Goal: Task Accomplishment & Management: Manage account settings

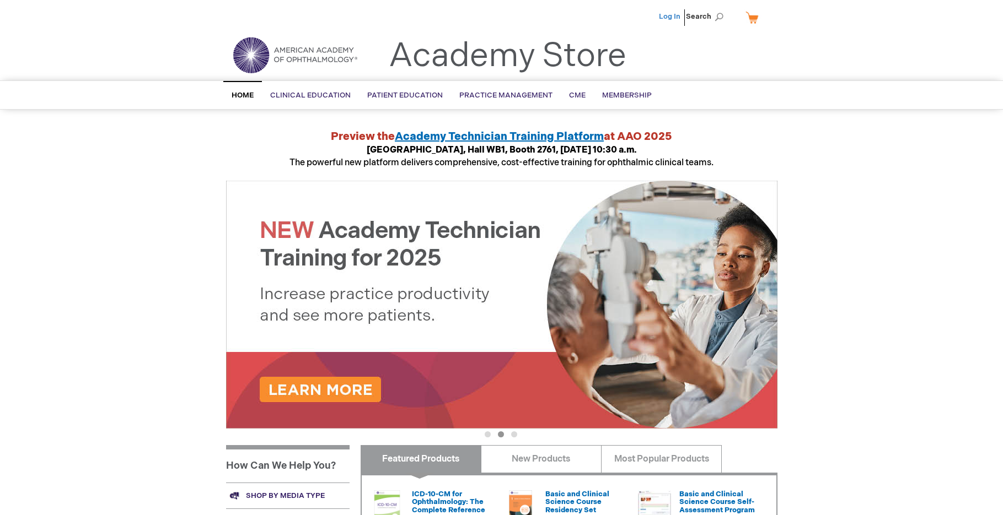
click at [671, 15] on link "Log In" at bounding box center [669, 16] width 21 height 9
click at [619, 17] on span "[PERSON_NAME]" at bounding box center [614, 16] width 61 height 9
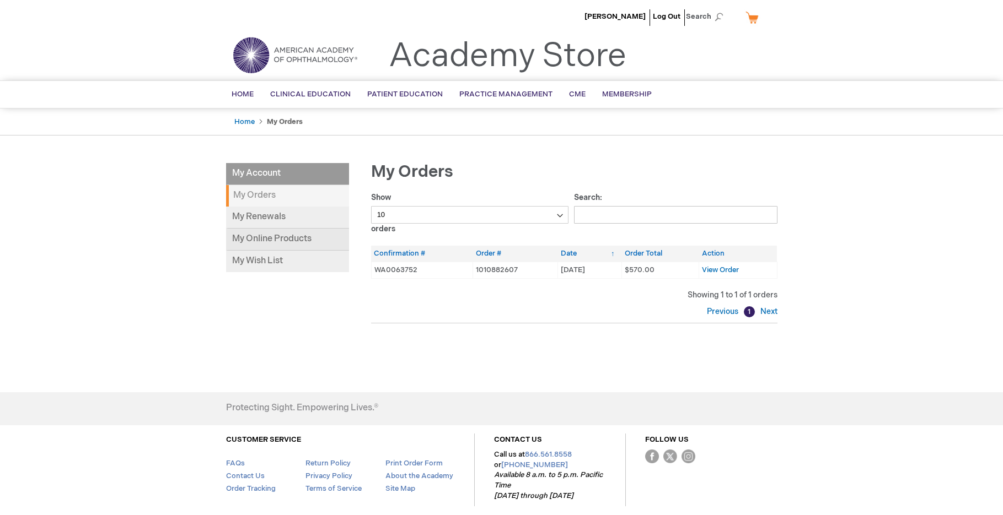
click at [264, 239] on link "My Online Products" at bounding box center [287, 240] width 123 height 22
